Goal: Navigation & Orientation: Understand site structure

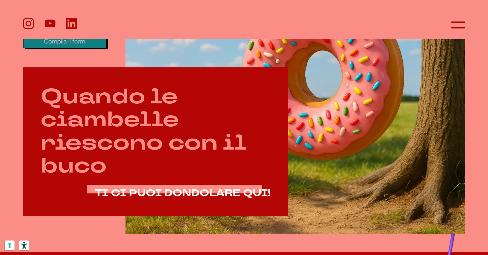
scroll to position [279, 0]
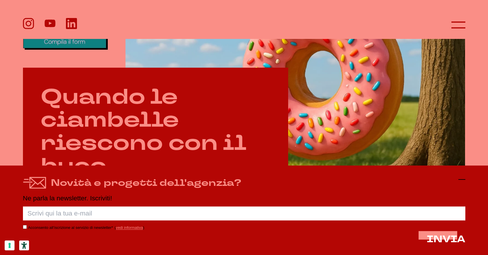
click at [463, 180] on icon at bounding box center [462, 179] width 7 height 7
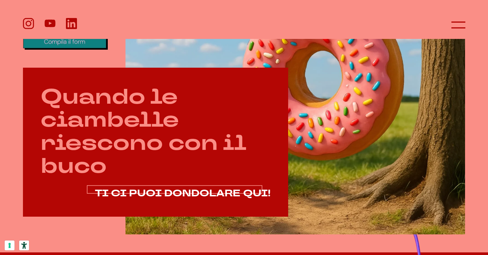
click at [219, 196] on span "TI CI PUOI DONDOLARE QUI!" at bounding box center [183, 193] width 176 height 13
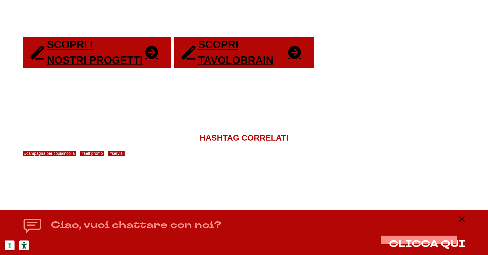
scroll to position [1239, 0]
click at [462, 220] on icon at bounding box center [462, 219] width 7 height 7
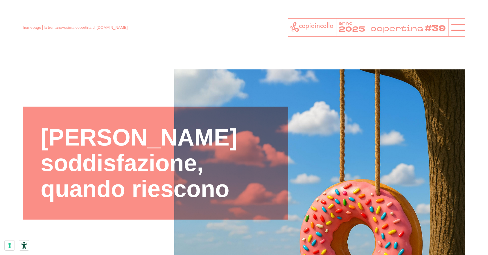
scroll to position [0, 0]
click at [455, 28] on icon at bounding box center [459, 27] width 14 height 14
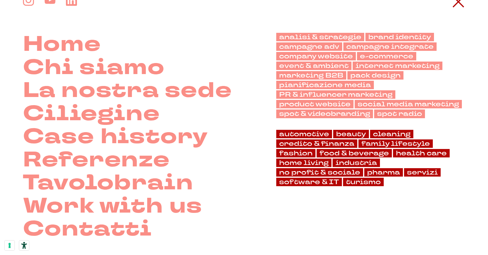
scroll to position [28, 0]
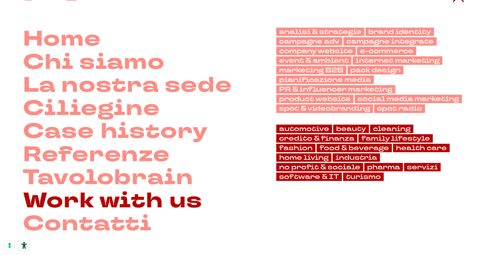
click at [187, 203] on link "Work with us" at bounding box center [113, 201] width 180 height 23
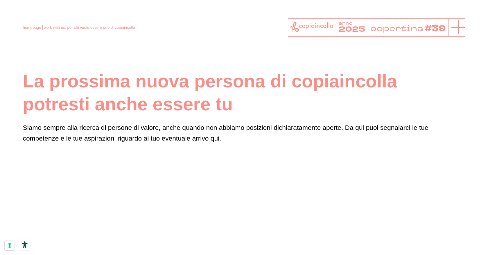
click at [461, 25] on icon at bounding box center [459, 27] width 14 height 14
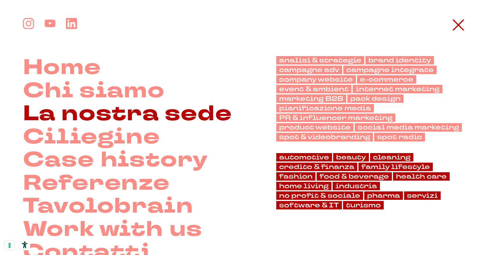
click at [145, 108] on link "La nostra sede" at bounding box center [127, 113] width 209 height 23
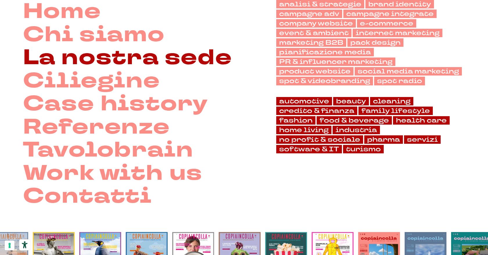
scroll to position [59, 0]
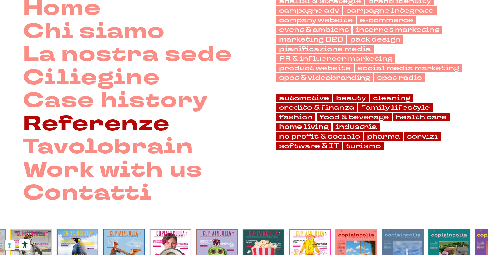
click at [112, 129] on link "Referenze" at bounding box center [96, 123] width 147 height 23
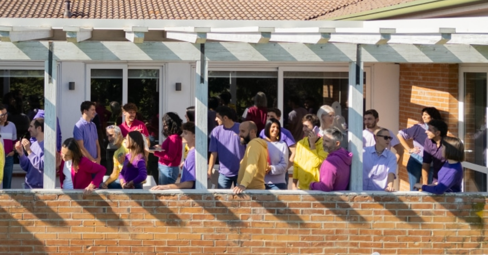
scroll to position [382, 0]
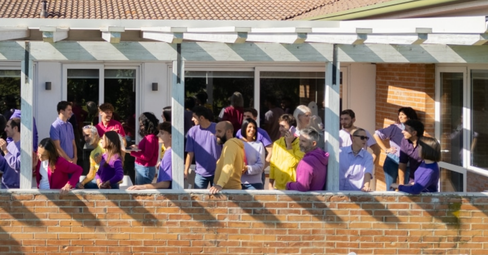
click at [300, 160] on figure at bounding box center [244, 123] width 434 height 217
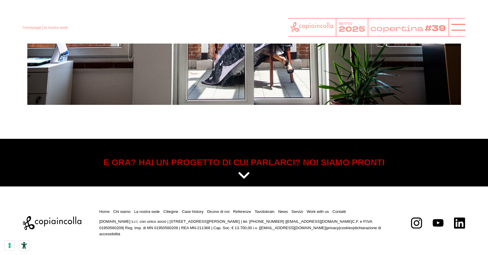
scroll to position [2619, 0]
click at [453, 31] on icon at bounding box center [459, 27] width 14 height 14
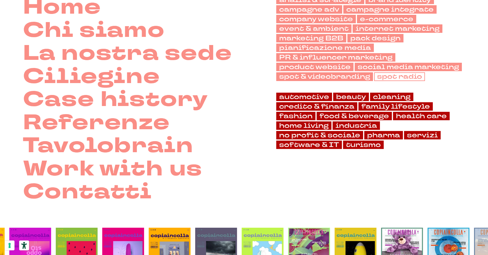
scroll to position [126, 0]
